Goal: Ask a question: Seek information or help from site administrators or community

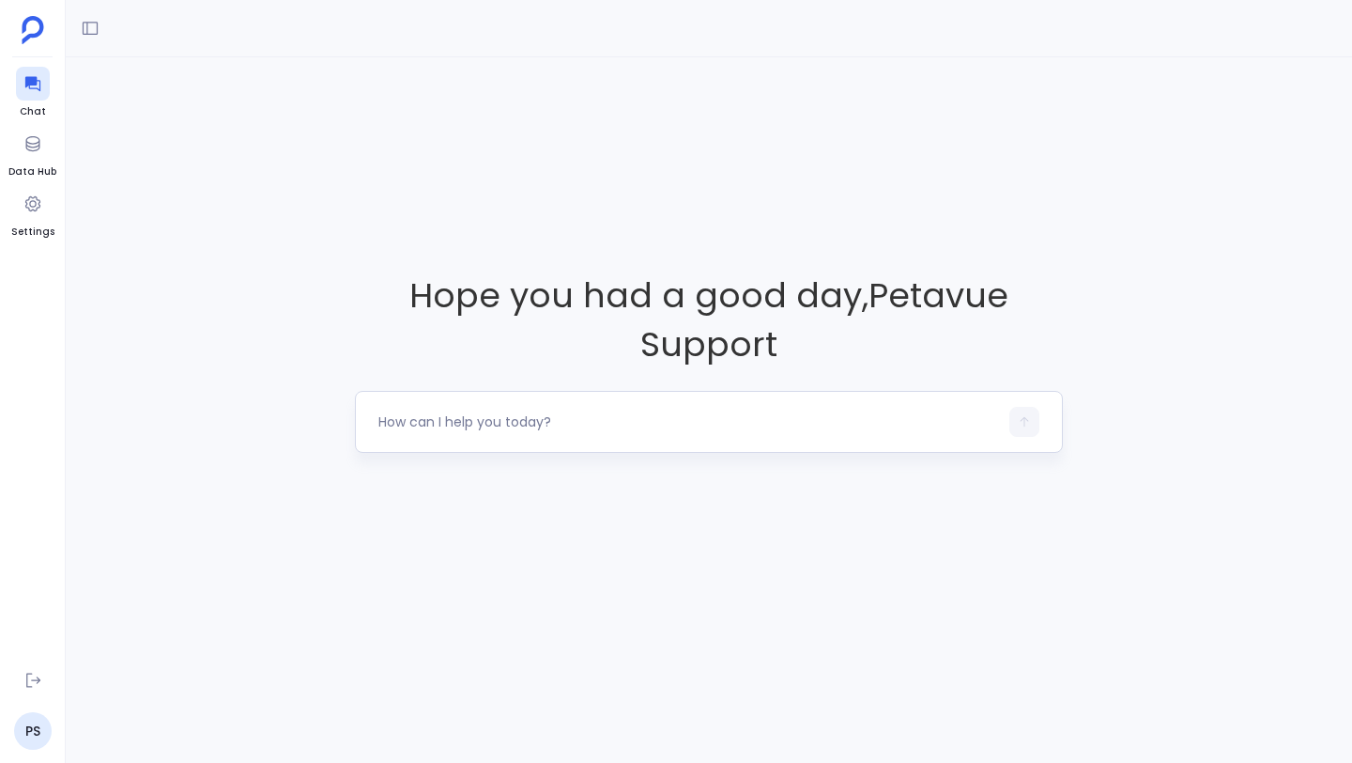
click at [589, 422] on textarea at bounding box center [689, 421] width 620 height 19
click at [589, 424] on textarea at bounding box center [689, 421] width 620 height 19
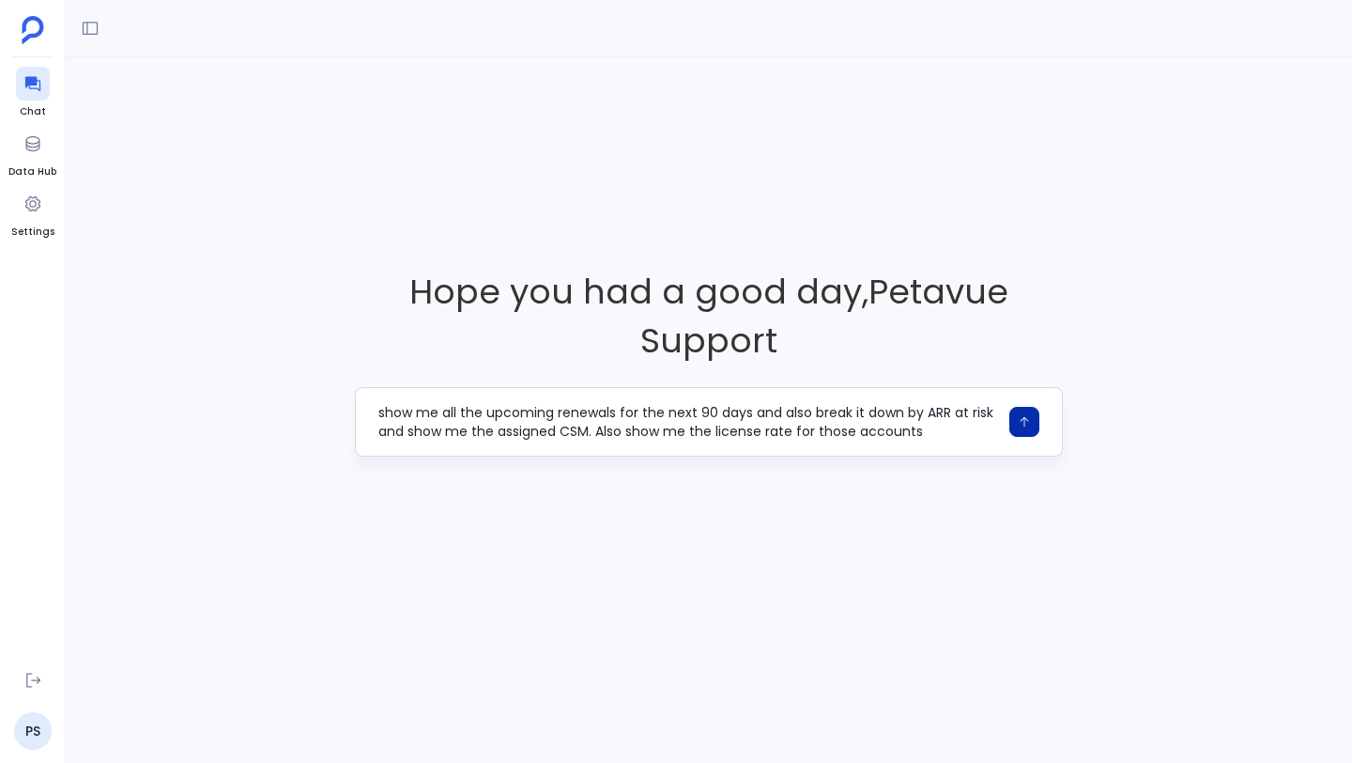
type textarea "show me all the upcoming renewals for the next 90 days and also break it down b…"
click at [1020, 428] on button "button" at bounding box center [1025, 422] width 30 height 30
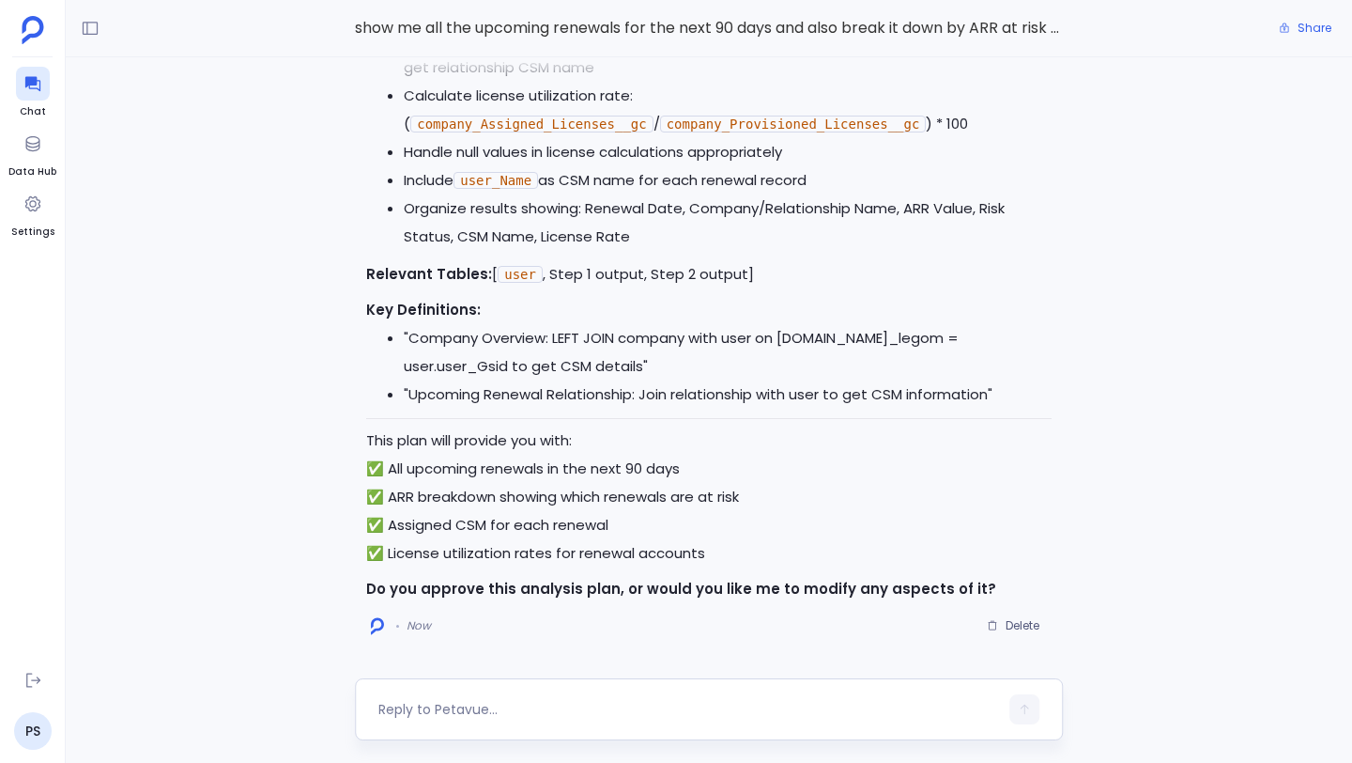
click at [496, 709] on textarea at bounding box center [689, 709] width 620 height 19
type textarea "Approve this plan"
click at [1022, 717] on button "button" at bounding box center [1025, 709] width 30 height 30
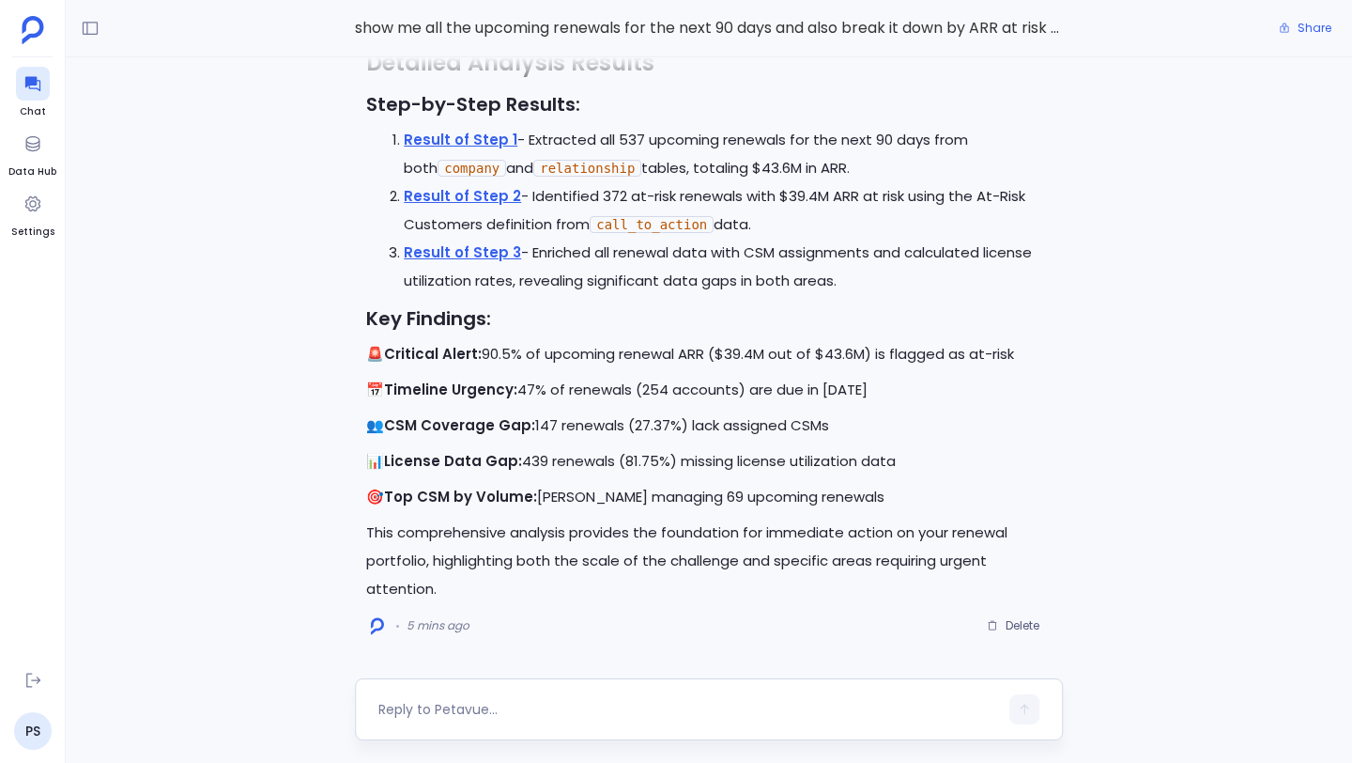
click at [540, 703] on textarea at bounding box center [689, 709] width 620 height 19
type textarea "Which CSMs have the most ARR at risk. Can you outline the top 10"
click at [1032, 715] on button "button" at bounding box center [1025, 709] width 30 height 30
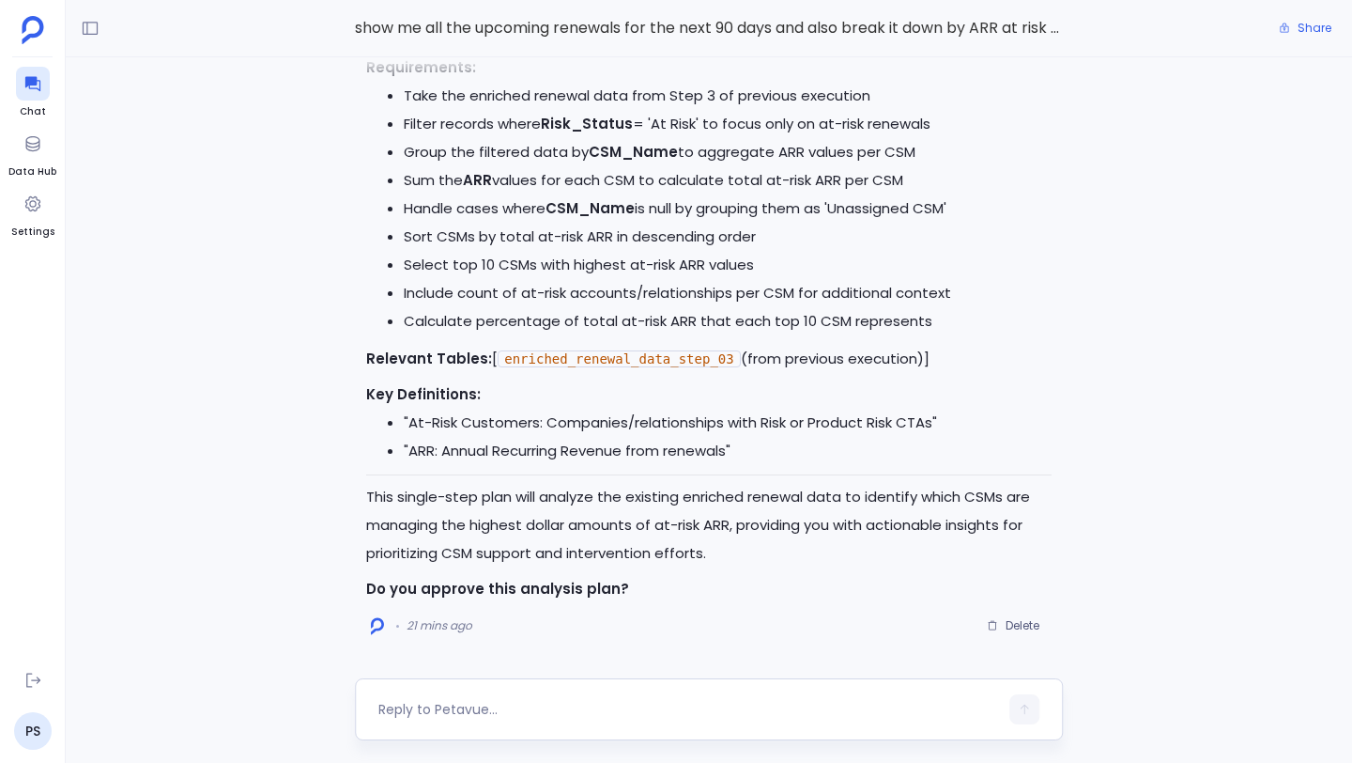
click at [518, 706] on textarea at bounding box center [689, 709] width 620 height 19
type textarea "Approve"
click at [1031, 708] on button "button" at bounding box center [1025, 709] width 30 height 30
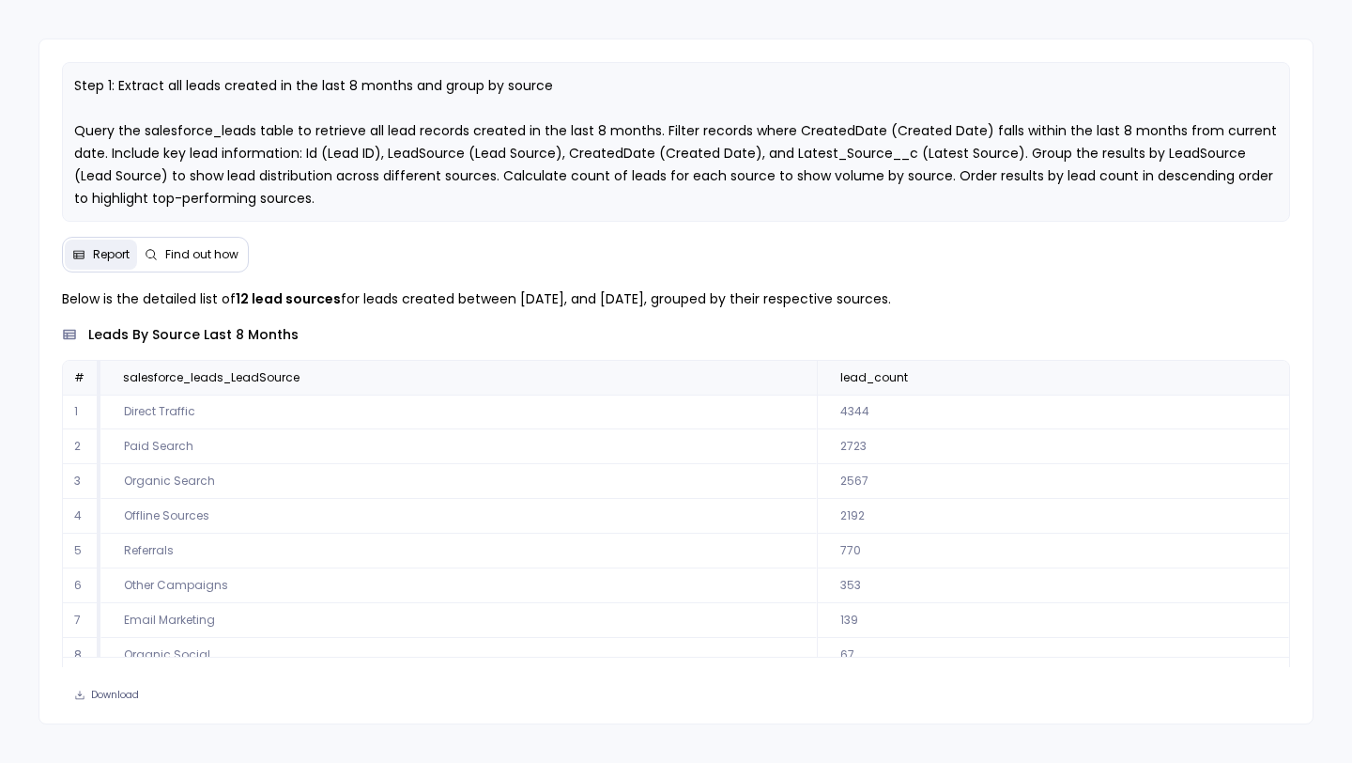
scroll to position [21, 0]
